Goal: Find specific fact: Find specific fact

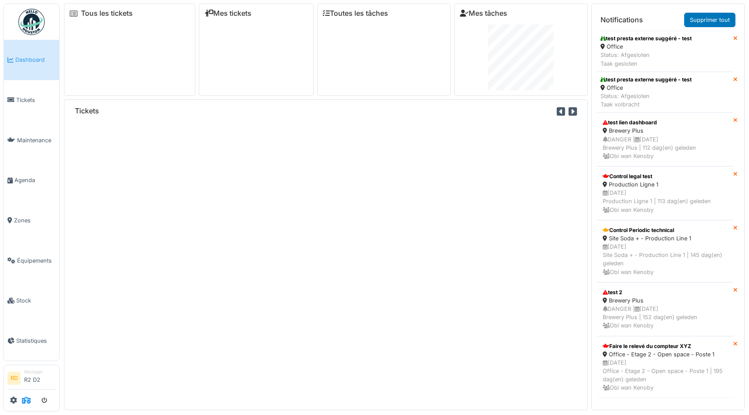
click at [23, 405] on span at bounding box center [26, 400] width 9 height 14
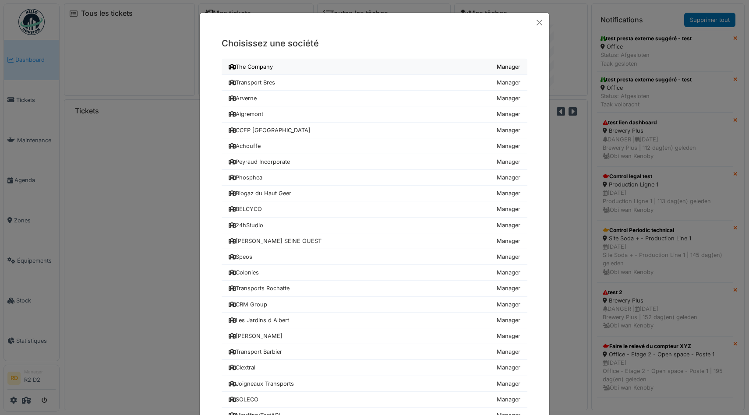
click at [249, 67] on div "The Company" at bounding box center [251, 67] width 44 height 8
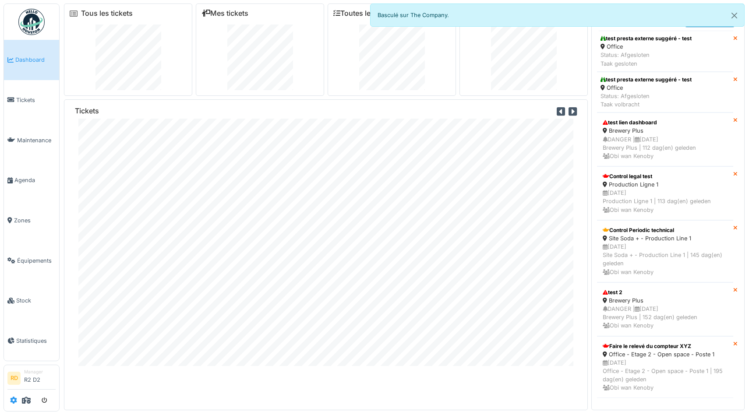
click at [13, 401] on icon at bounding box center [13, 400] width 7 height 7
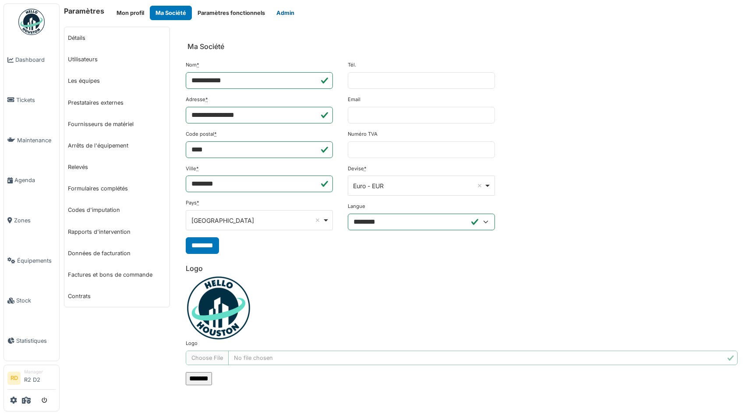
click at [277, 12] on button "Admin" at bounding box center [285, 13] width 29 height 14
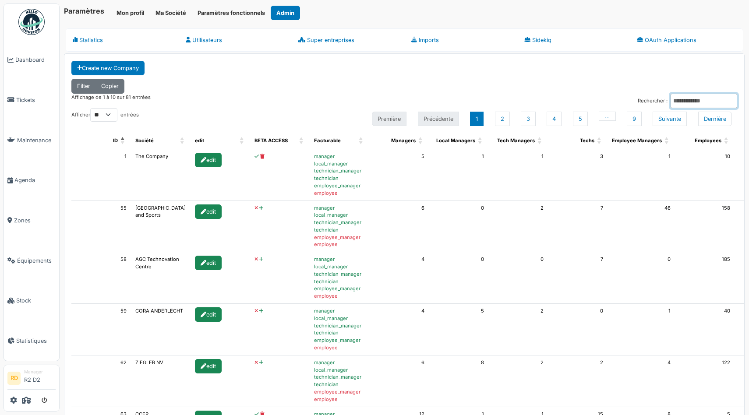
click at [673, 97] on input "Rechercher :" at bounding box center [704, 101] width 67 height 14
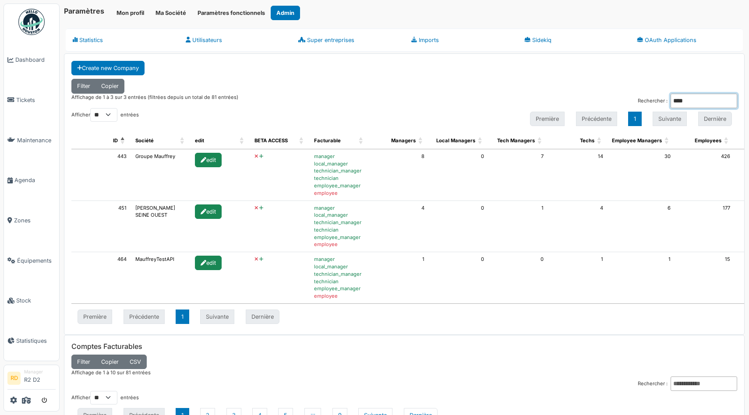
type input "****"
click at [119, 157] on td "443" at bounding box center [101, 175] width 60 height 52
copy td "443"
click at [120, 207] on td "451" at bounding box center [101, 227] width 60 height 52
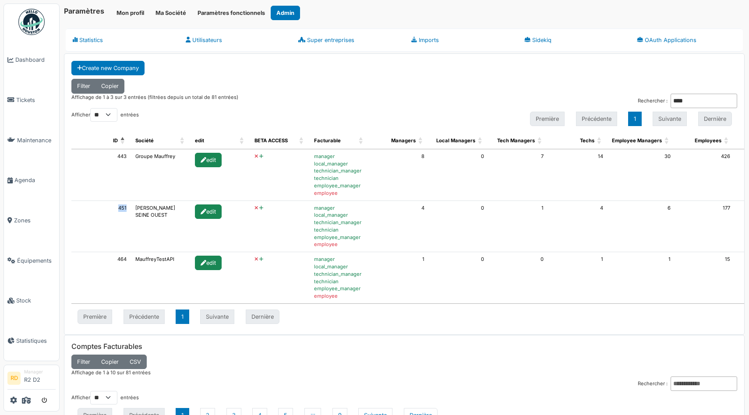
click at [120, 207] on td "451" at bounding box center [101, 227] width 60 height 52
copy td "451"
click at [536, 80] on div "Filter Copier" at bounding box center [404, 86] width 666 height 14
